Goal: Information Seeking & Learning: Check status

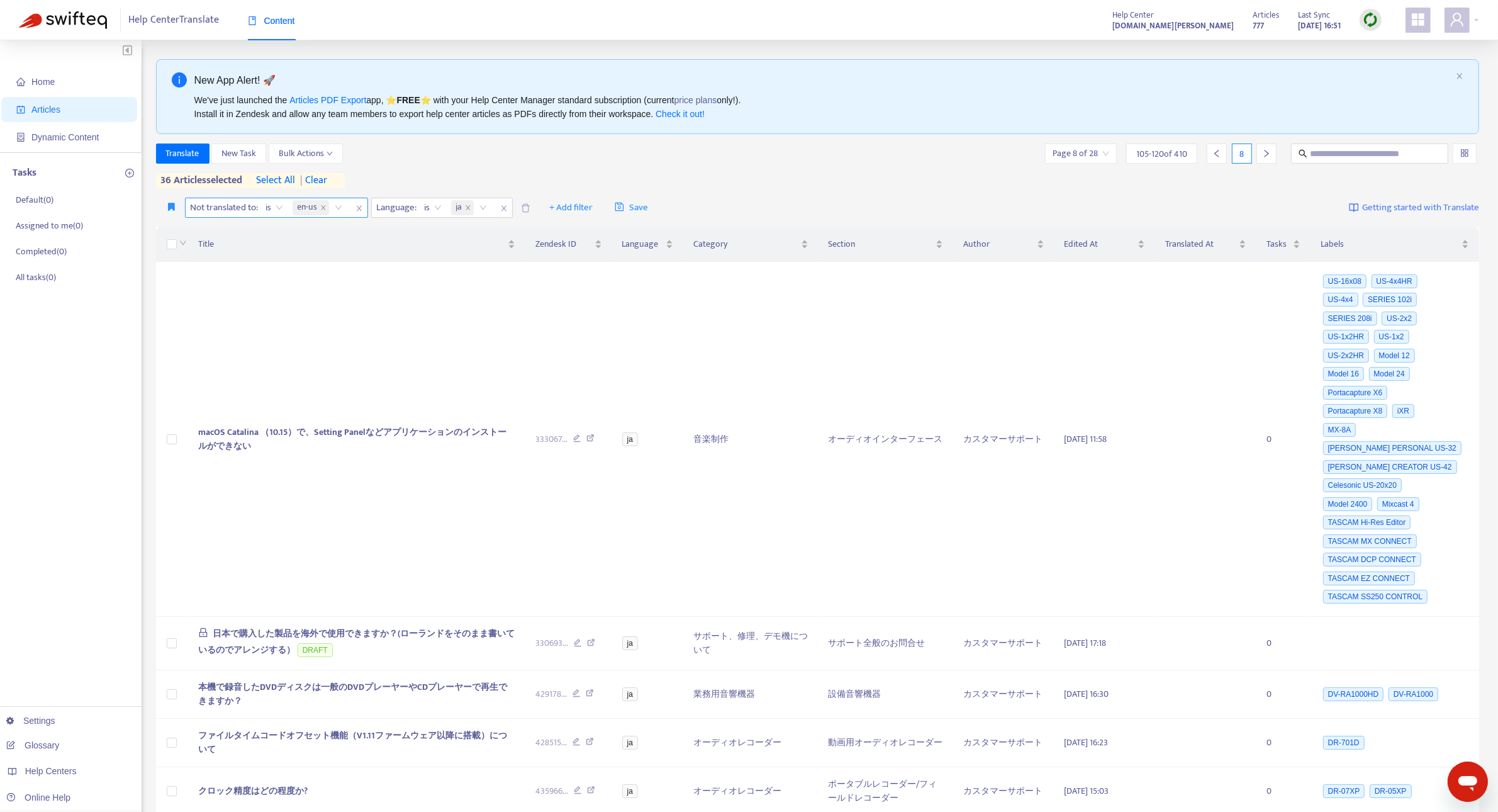
click at [356, 211] on span "close" at bounding box center [359, 208] width 16 height 15
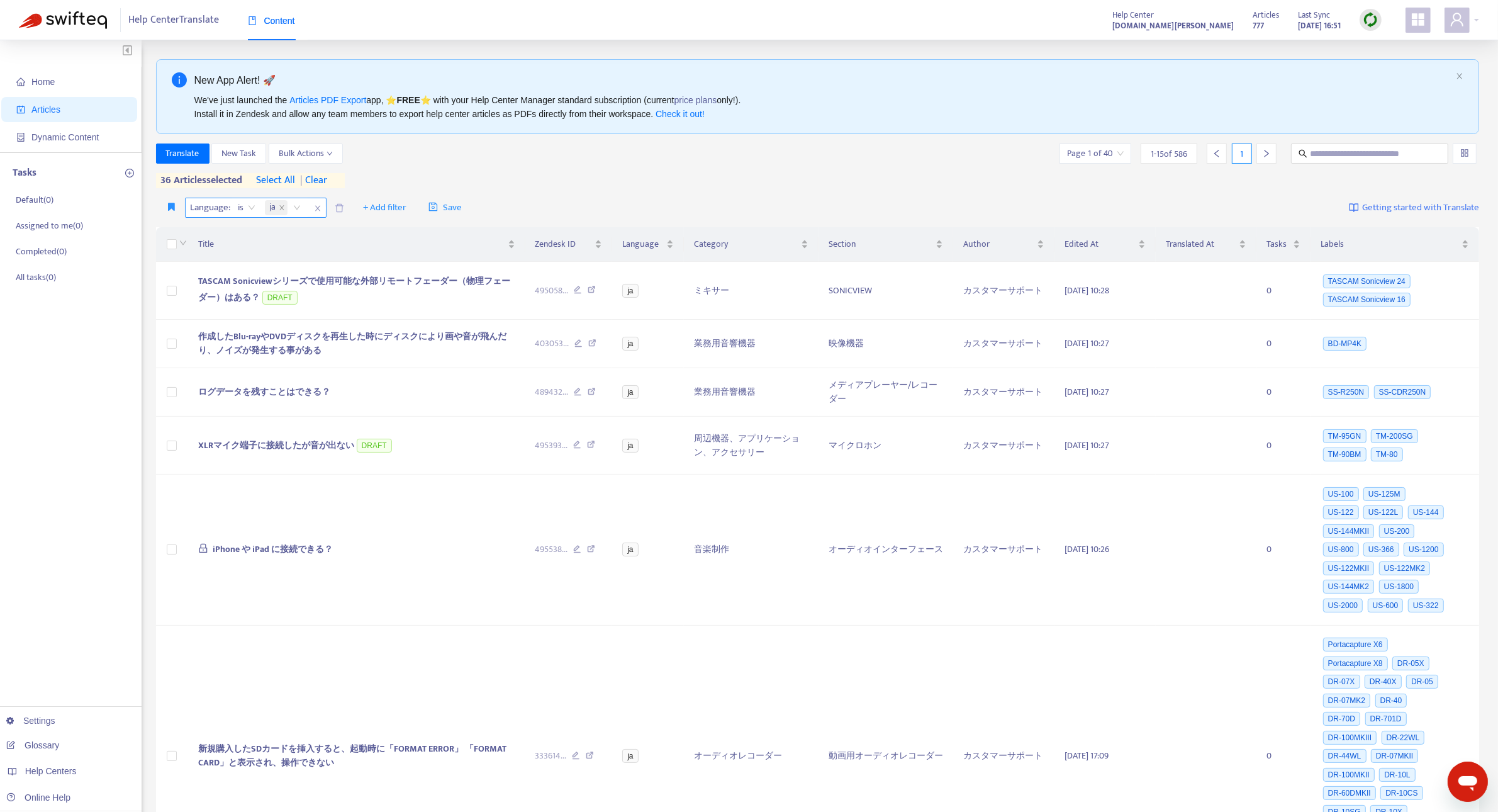
click at [321, 212] on span "close" at bounding box center [317, 208] width 16 height 15
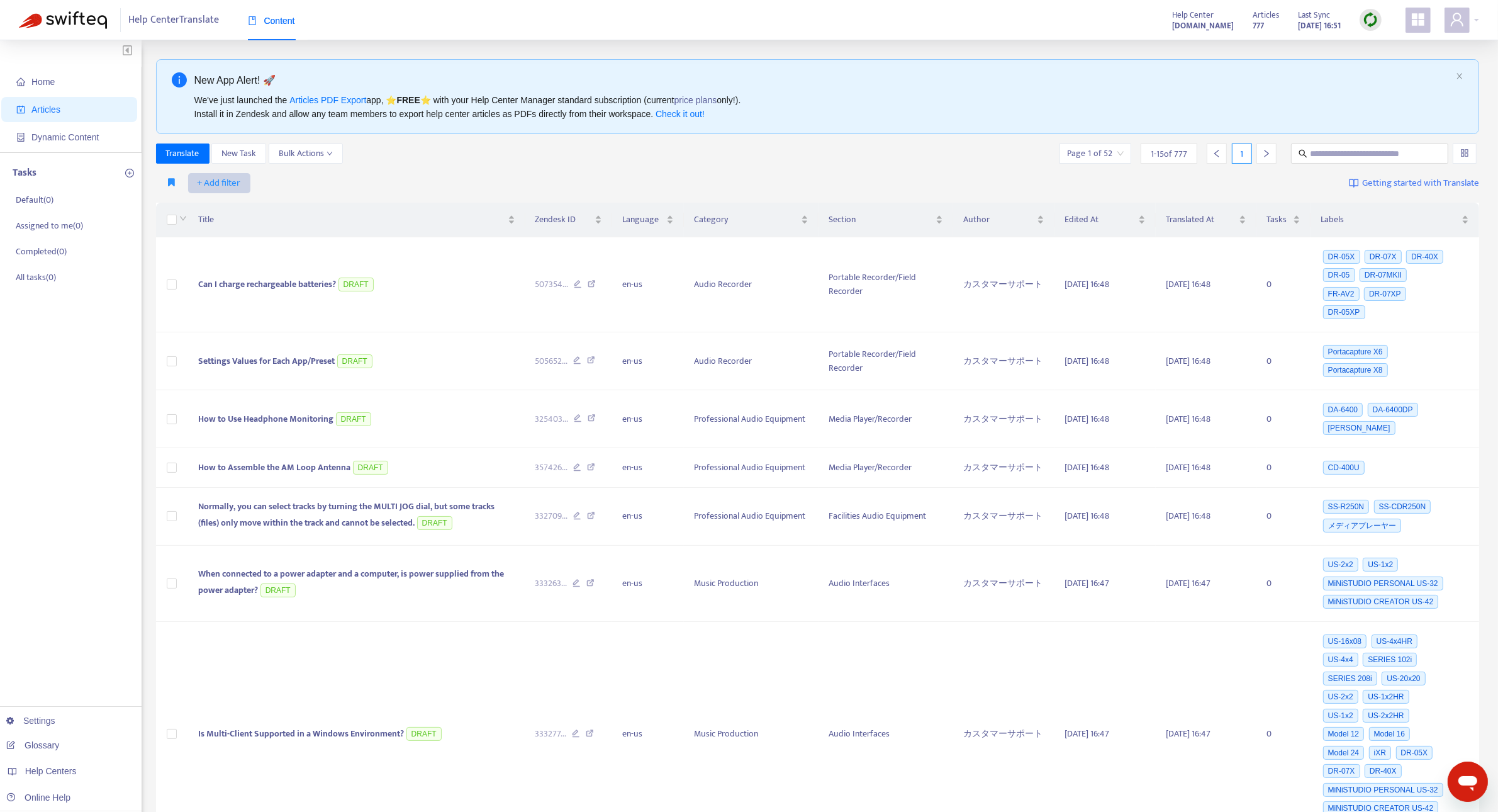
click at [225, 184] on span "+ Add filter" at bounding box center [219, 183] width 44 height 15
click at [229, 208] on span "Language" at bounding box center [236, 209] width 79 height 14
click at [269, 186] on div "Language: All" at bounding box center [233, 183] width 94 height 19
click at [263, 215] on div "en-us" at bounding box center [305, 208] width 219 height 14
click at [397, 184] on span "+ Add filter" at bounding box center [399, 183] width 44 height 15
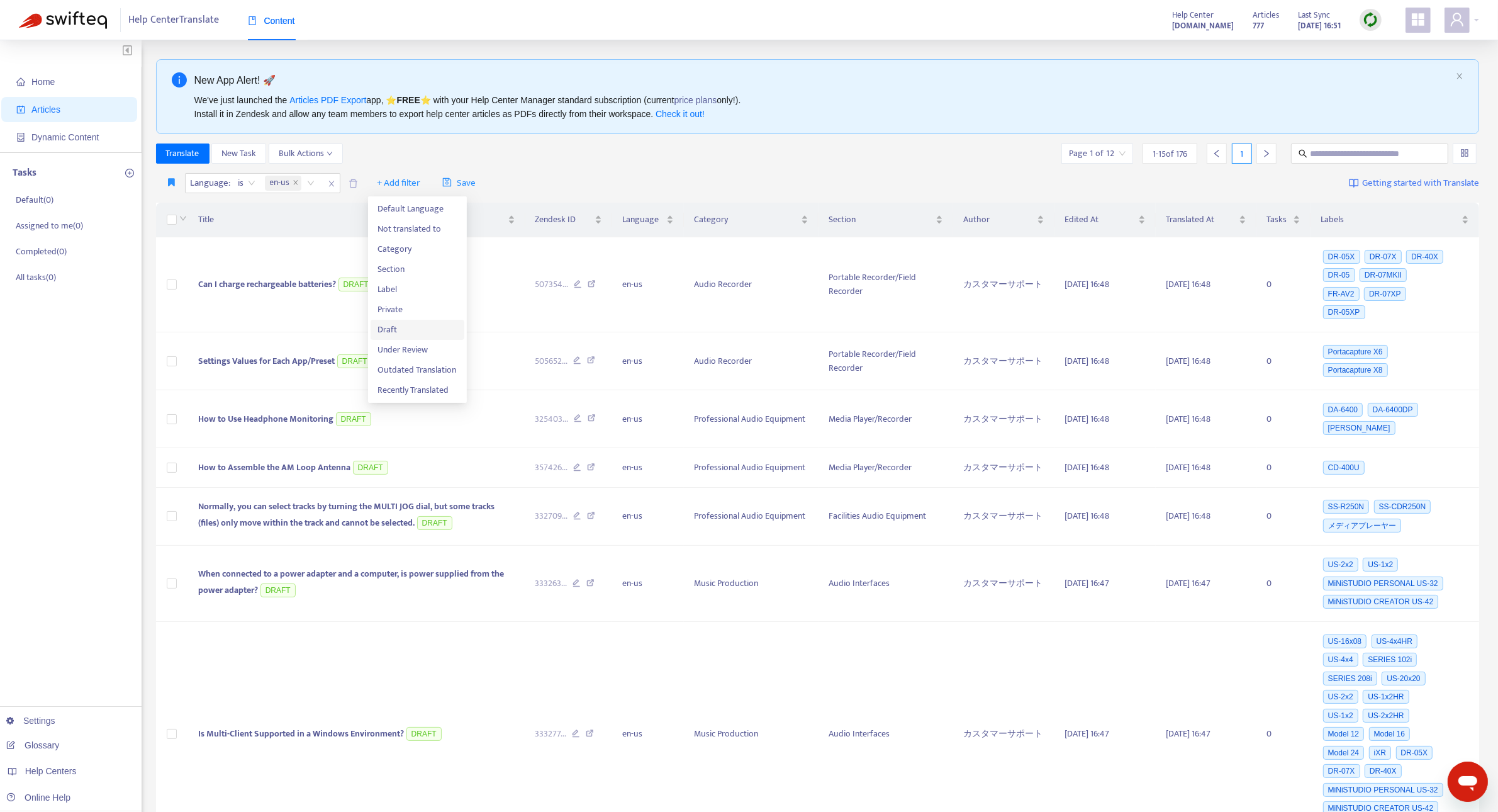
click at [413, 324] on span "Draft" at bounding box center [417, 330] width 79 height 14
click at [426, 184] on input "search" at bounding box center [390, 183] width 80 height 19
click at [411, 246] on div "No" at bounding box center [464, 249] width 219 height 14
